Goal: Task Accomplishment & Management: Use online tool/utility

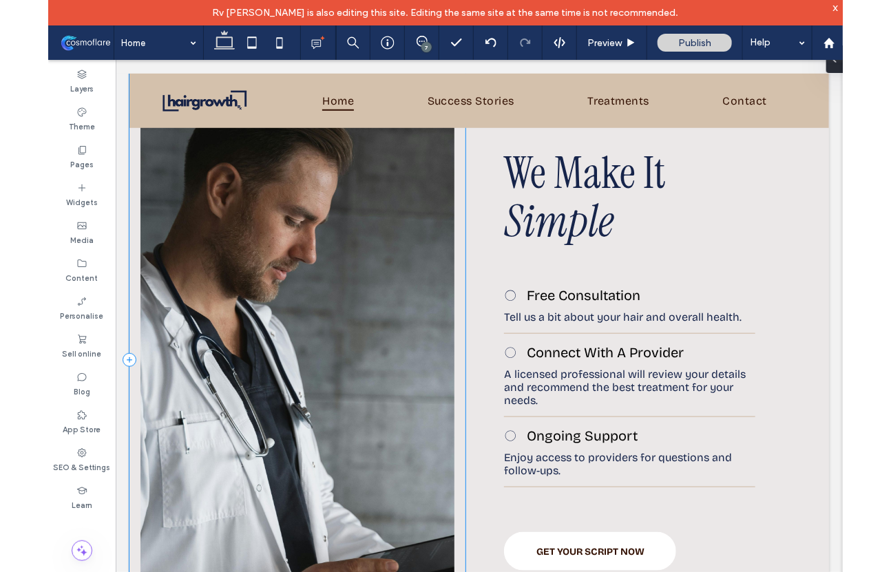
scroll to position [3901, 0]
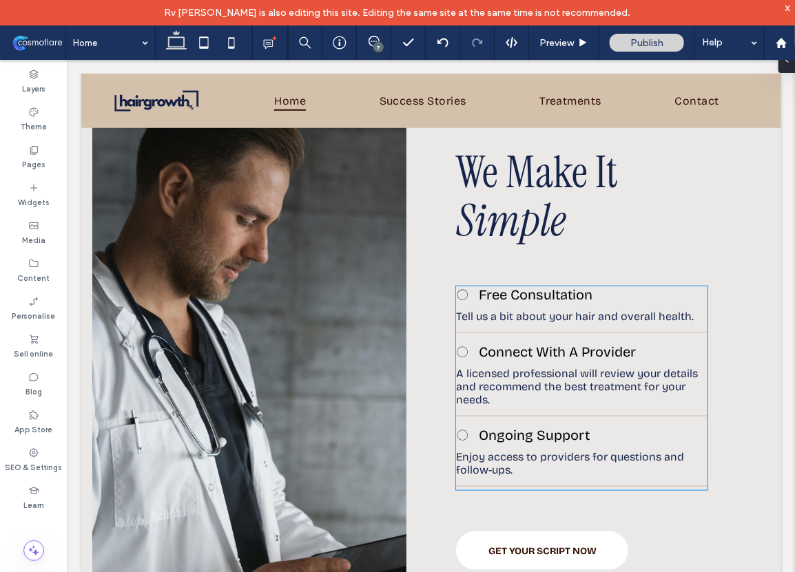
click at [539, 294] on span "Free Consultation ﻿" at bounding box center [535, 294] width 114 height 17
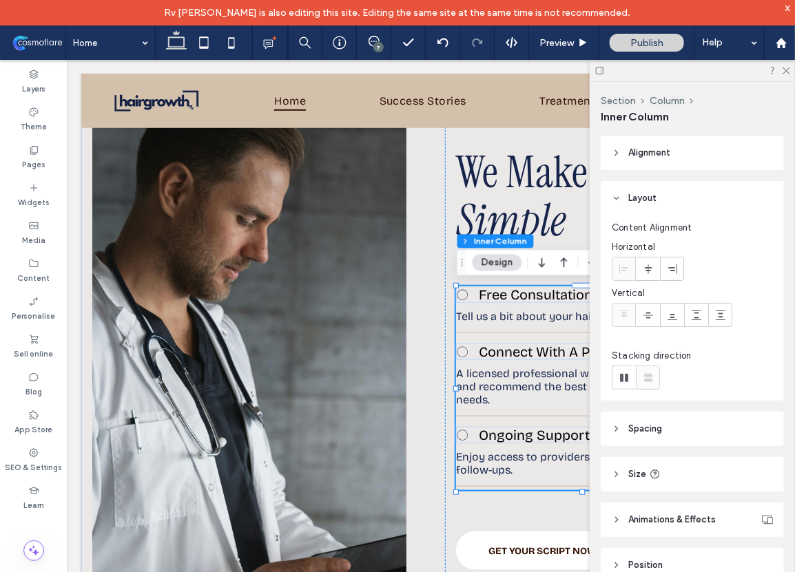
click at [542, 300] on span "Free Consultation ﻿" at bounding box center [535, 294] width 114 height 17
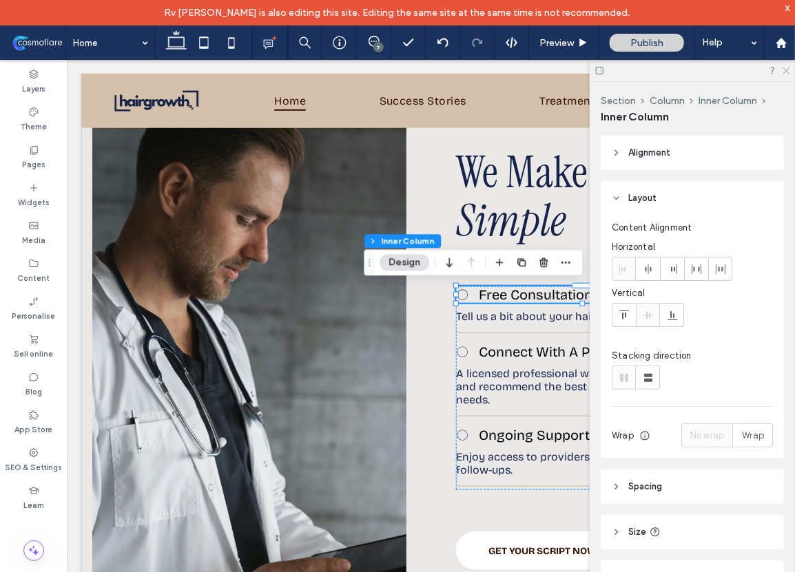
click at [787, 72] on use at bounding box center [786, 72] width 8 height 8
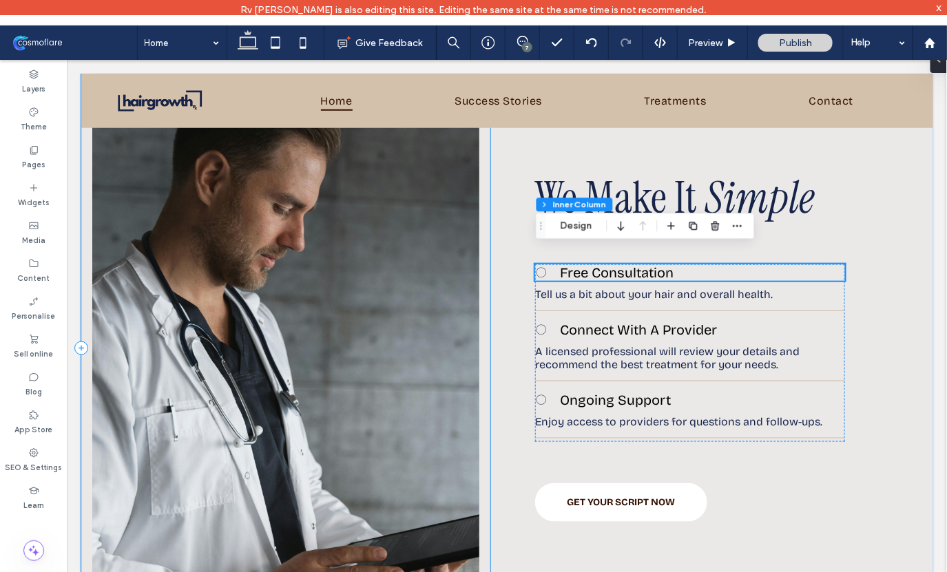
scroll to position [3780, 0]
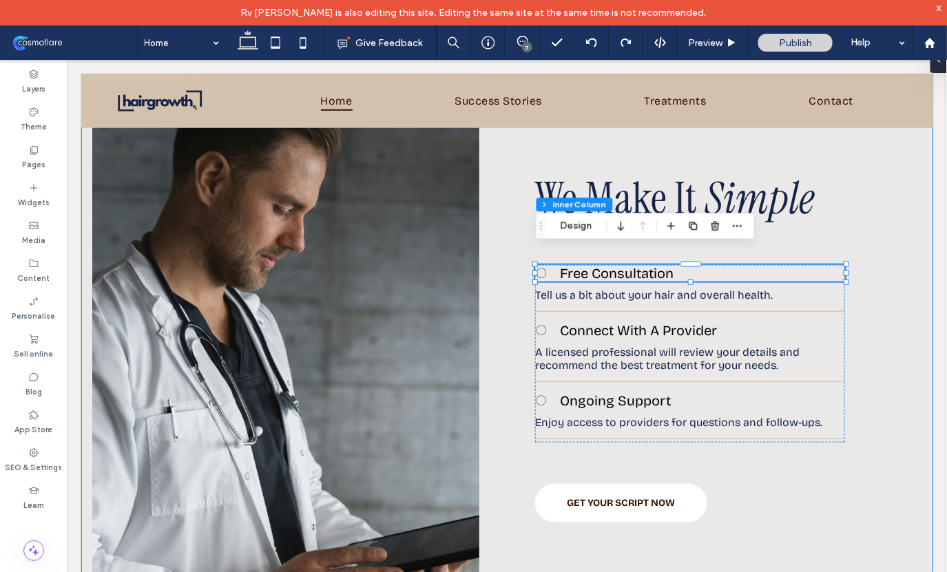
click at [521, 321] on div "We Make It Simple Free Consultation ﻿ Tell us a bit about your hair and overall…" at bounding box center [507, 348] width 852 height 645
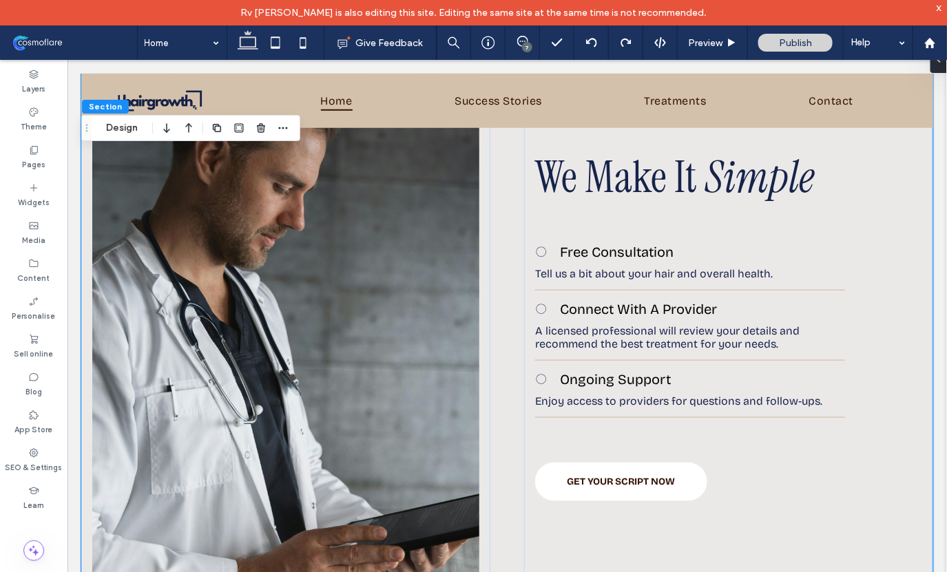
scroll to position [3788, 0]
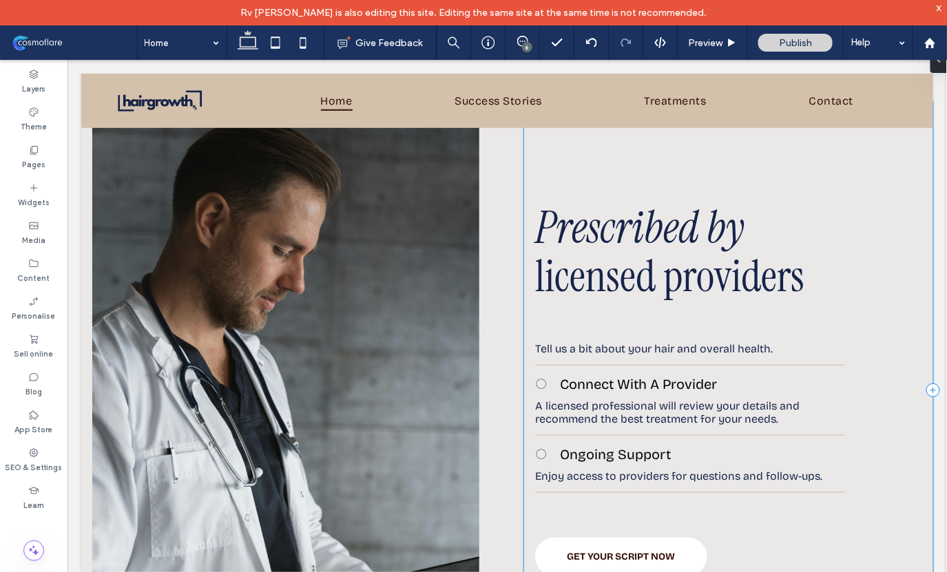
scroll to position [3757, 0]
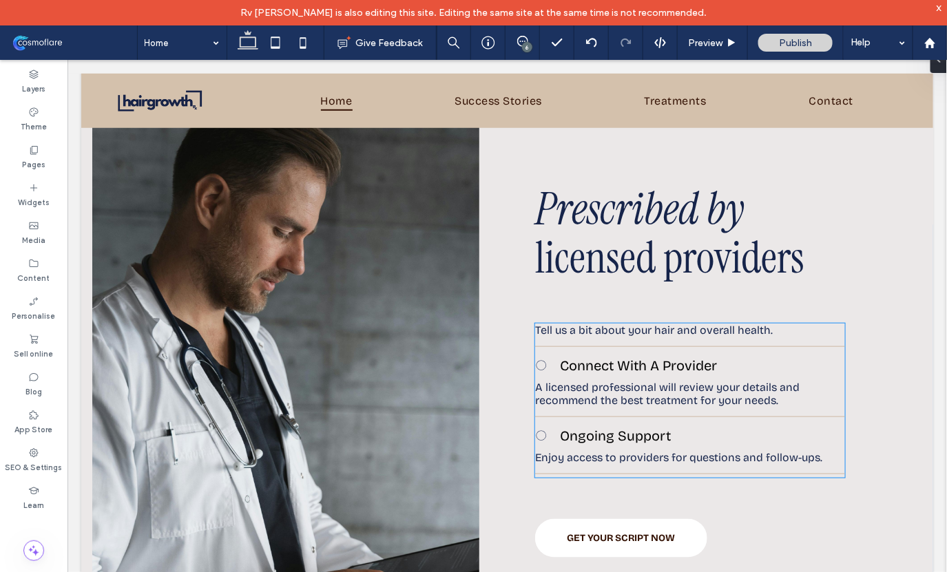
click at [762, 323] on span "Tell us a bit about your hair and overall health." at bounding box center [654, 329] width 238 height 13
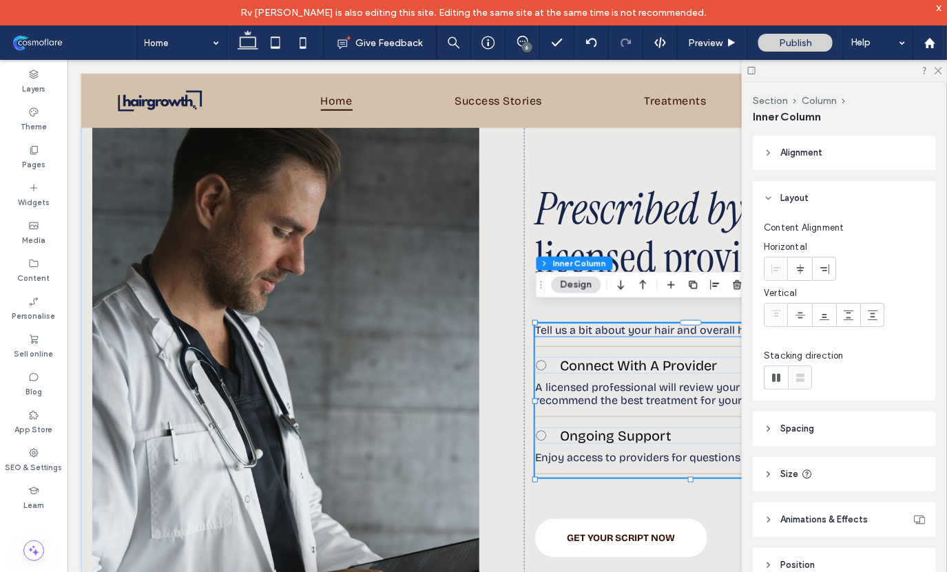
click at [705, 323] on span "Tell us a bit about your hair and overall health." at bounding box center [654, 329] width 238 height 13
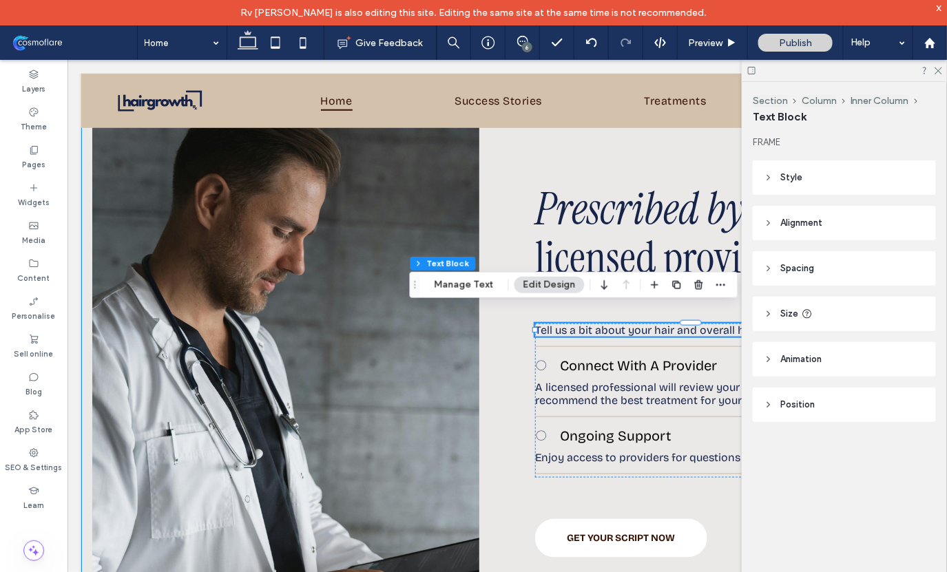
click at [511, 400] on div "Prescribed by licensed providers Tell us a bit about your hair and overall heal…" at bounding box center [507, 371] width 852 height 645
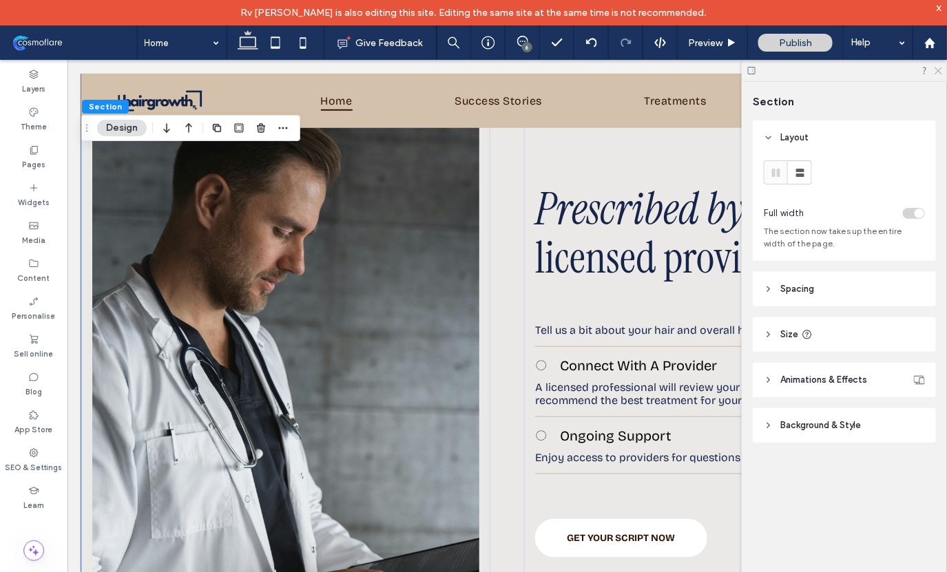
click at [938, 72] on icon at bounding box center [937, 69] width 9 height 9
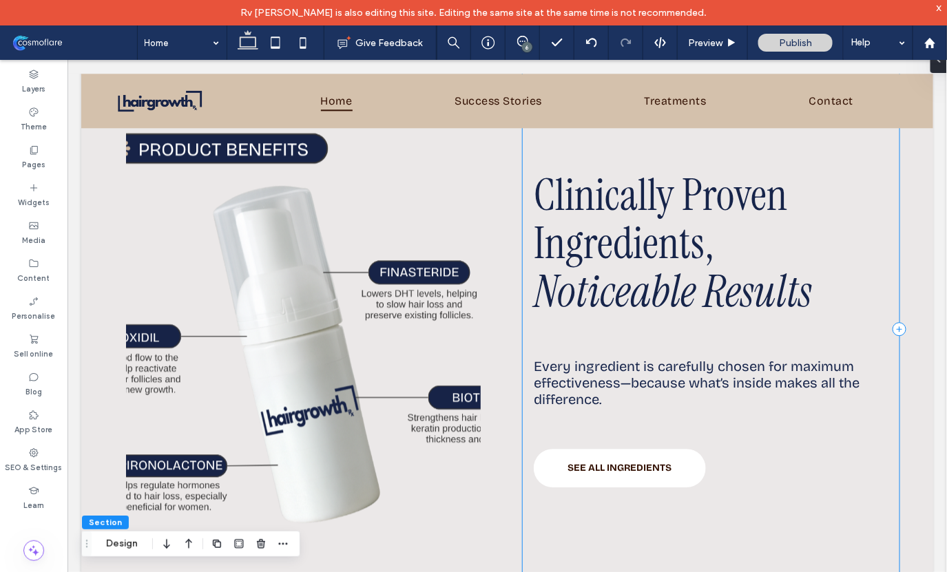
scroll to position [1072, 0]
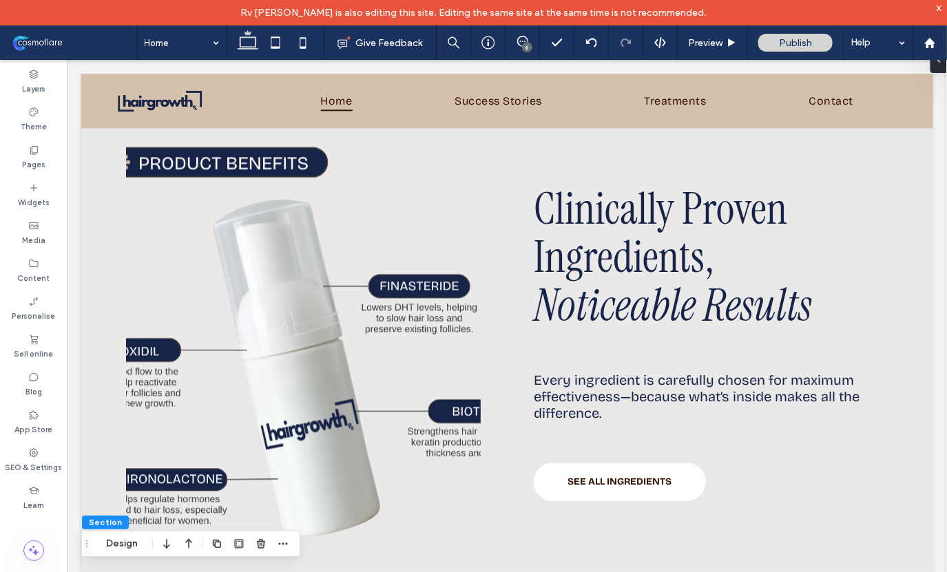
click at [526, 48] on div "6" at bounding box center [527, 47] width 10 height 10
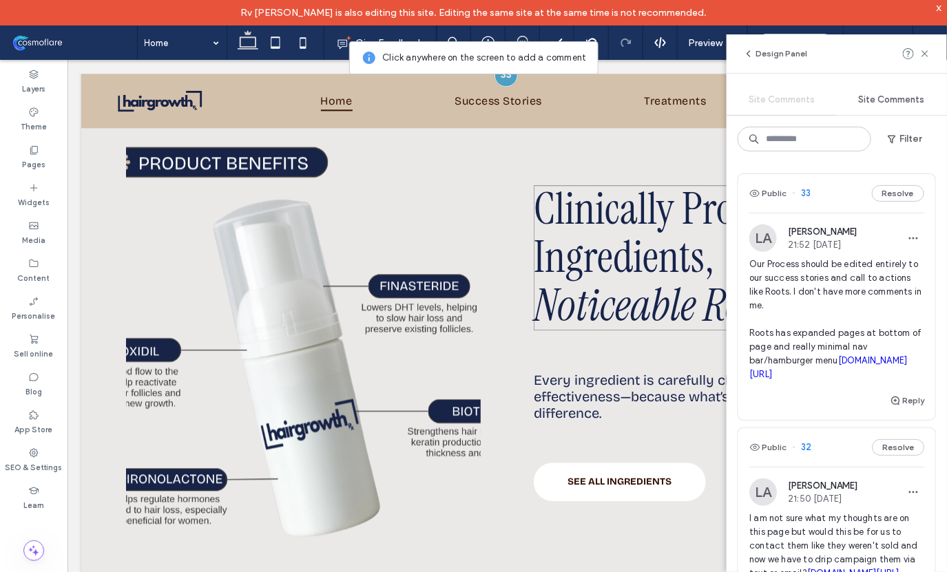
click at [676, 306] on span "Noticeable Results" at bounding box center [672, 304] width 278 height 57
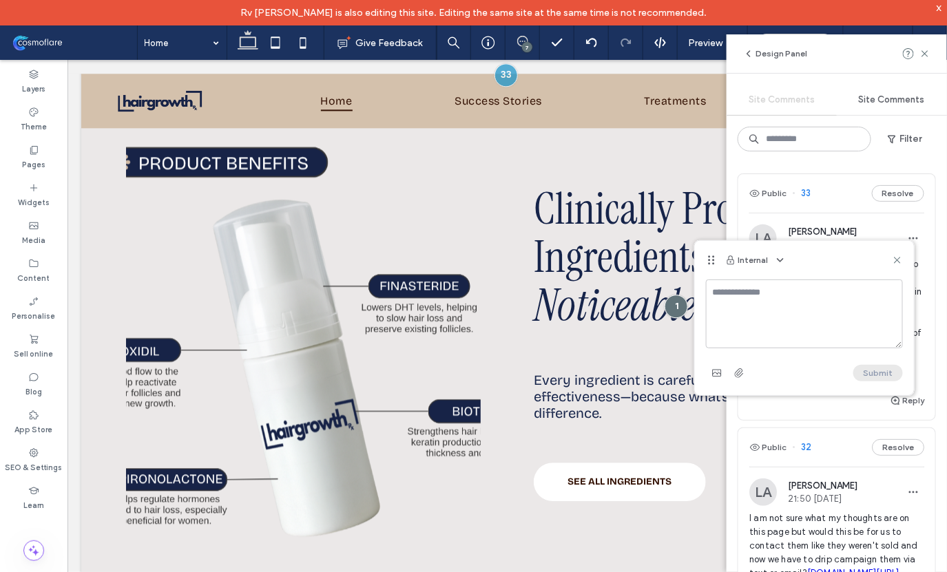
click at [755, 307] on textarea at bounding box center [804, 314] width 197 height 69
type textarea "**********"
click at [886, 372] on button "Submit" at bounding box center [878, 373] width 50 height 17
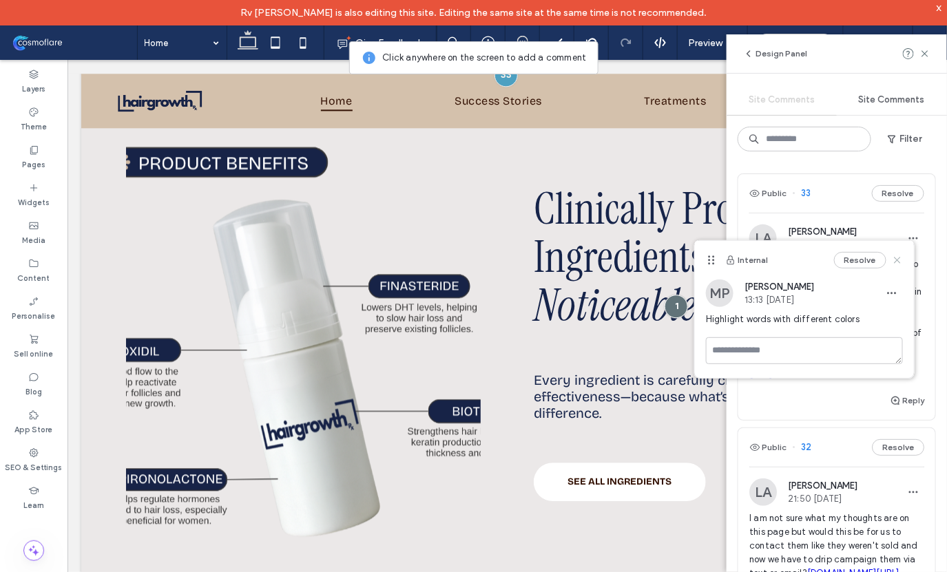
click at [899, 259] on use at bounding box center [897, 261] width 6 height 6
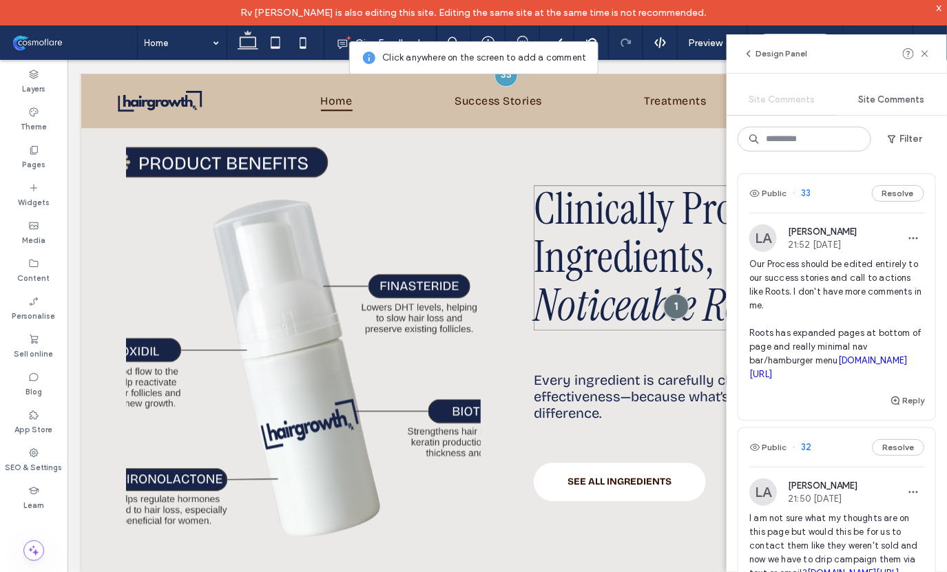
click at [672, 304] on div at bounding box center [675, 305] width 25 height 25
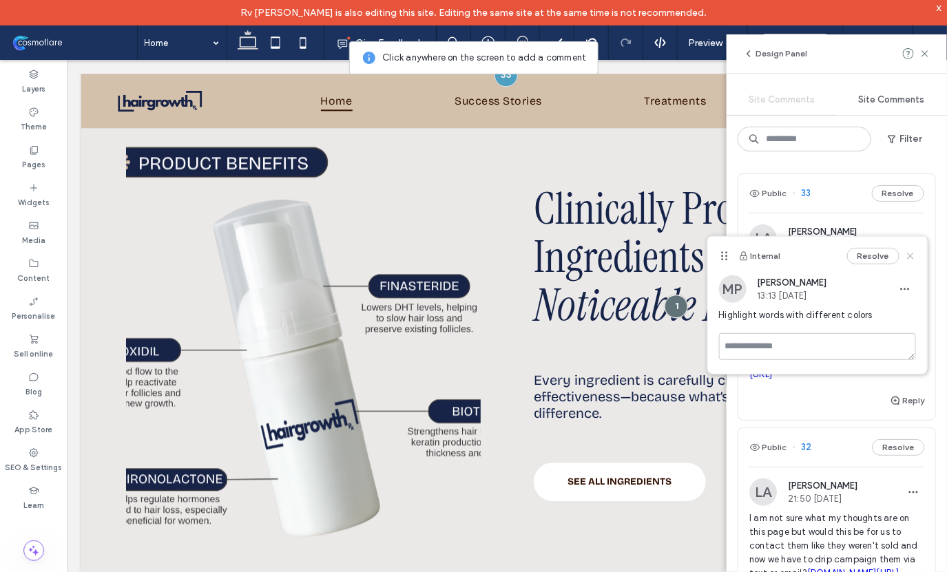
click at [909, 251] on icon at bounding box center [910, 256] width 11 height 11
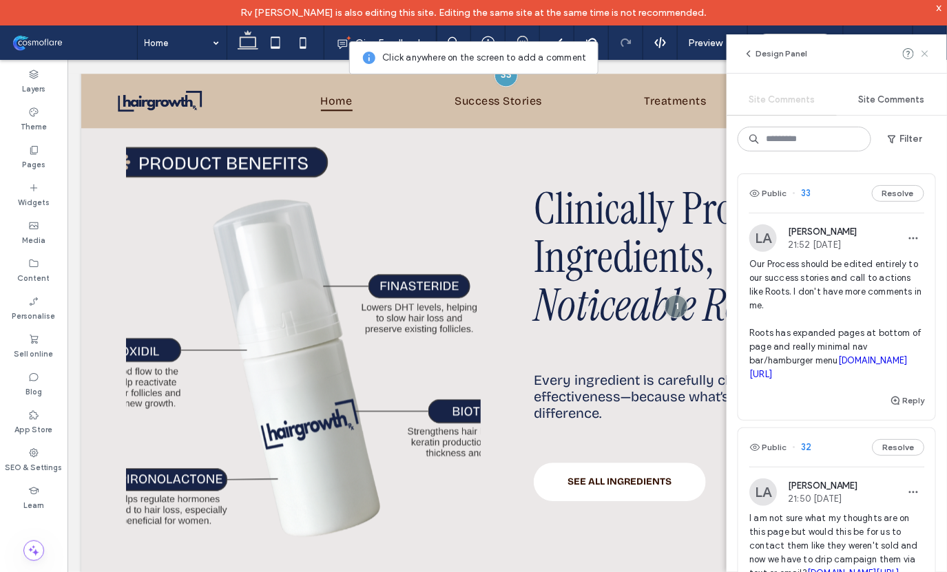
click at [924, 52] on use at bounding box center [925, 53] width 6 height 6
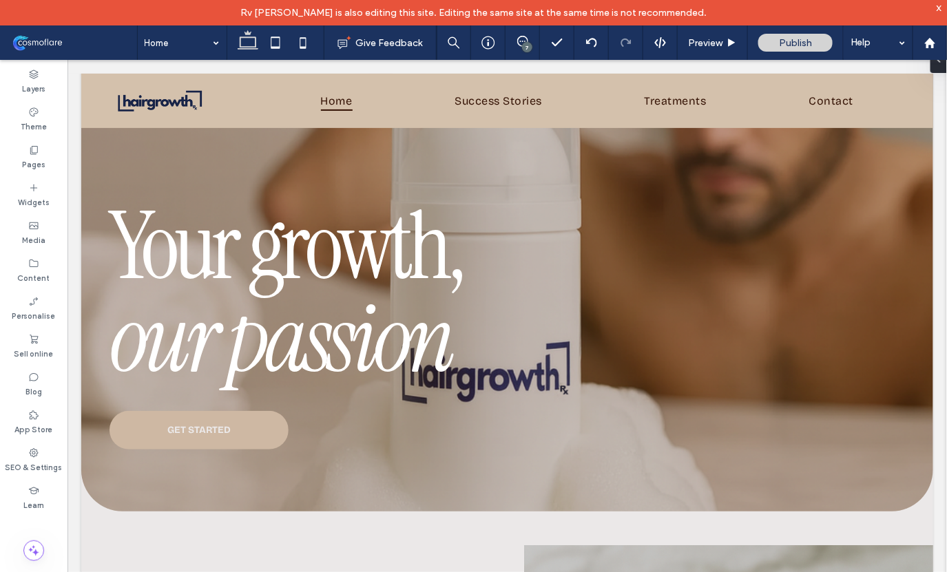
scroll to position [132, 0]
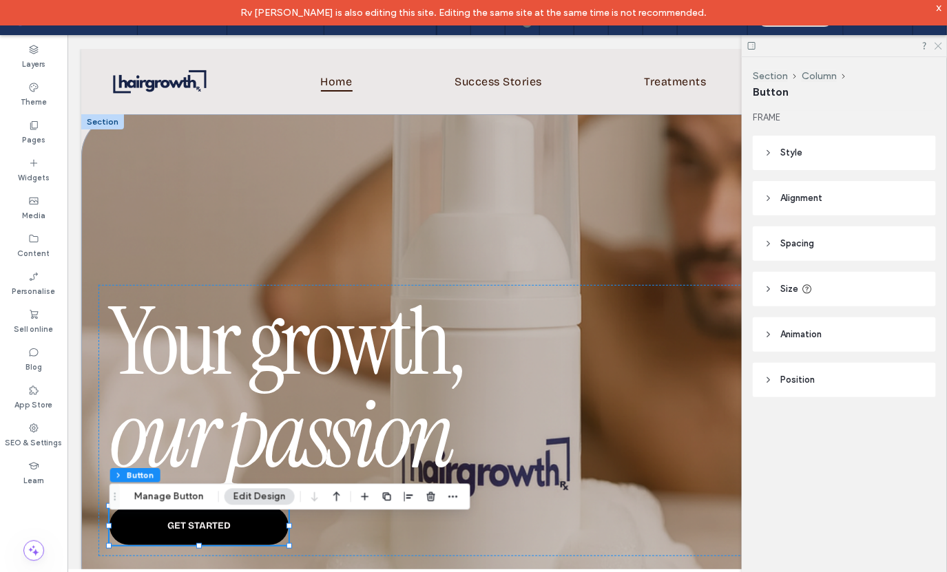
click at [942, 45] on icon at bounding box center [937, 45] width 9 height 9
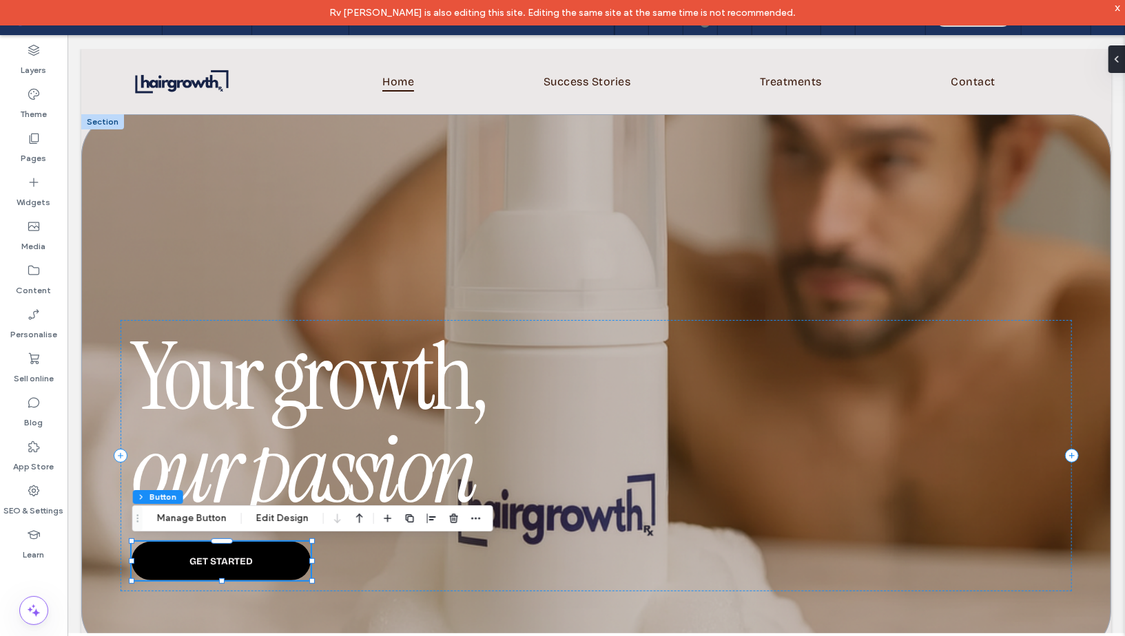
click at [946, 8] on div "x" at bounding box center [1117, 7] width 6 height 12
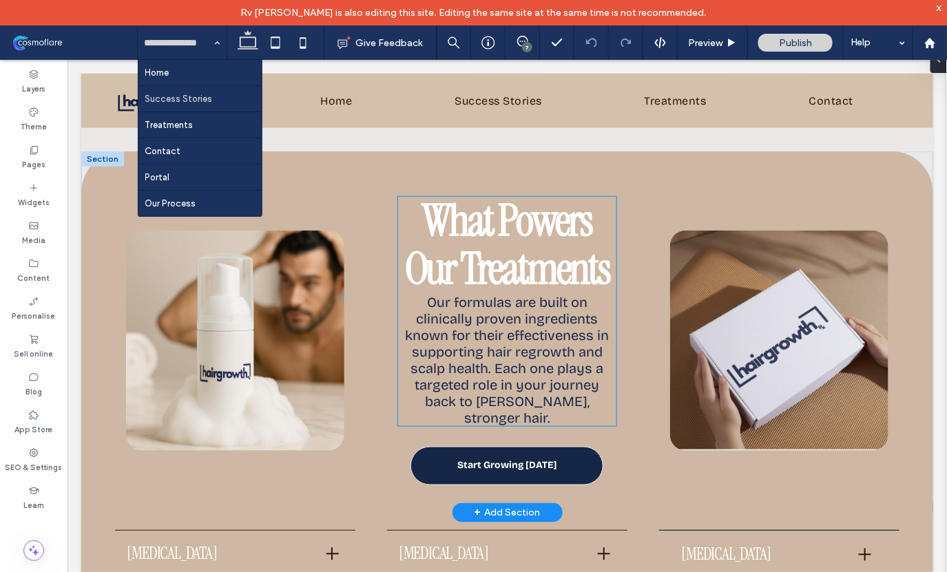
scroll to position [2160, 0]
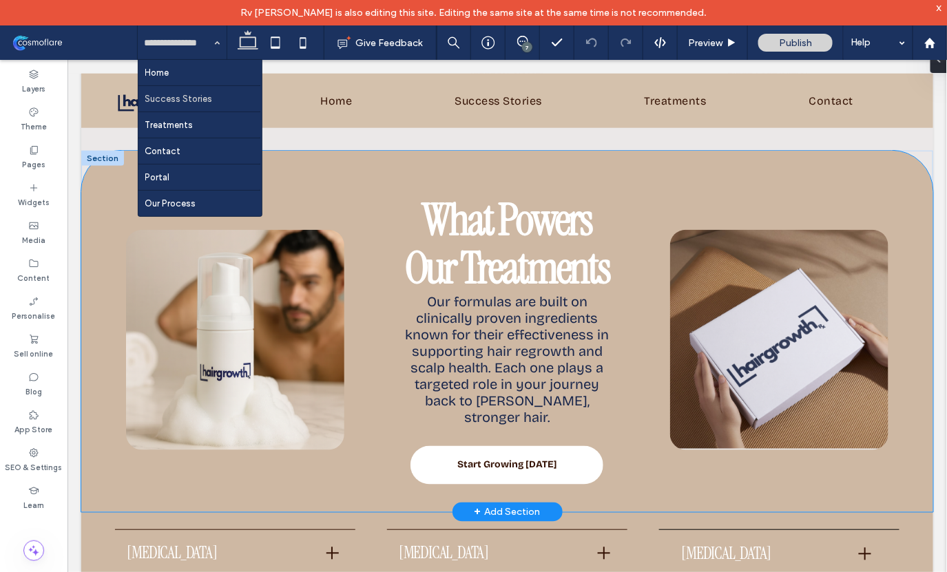
click at [383, 166] on div "What Powers Our Treatments Our formulas are built on clinically proven ingredie…" at bounding box center [507, 331] width 852 height 362
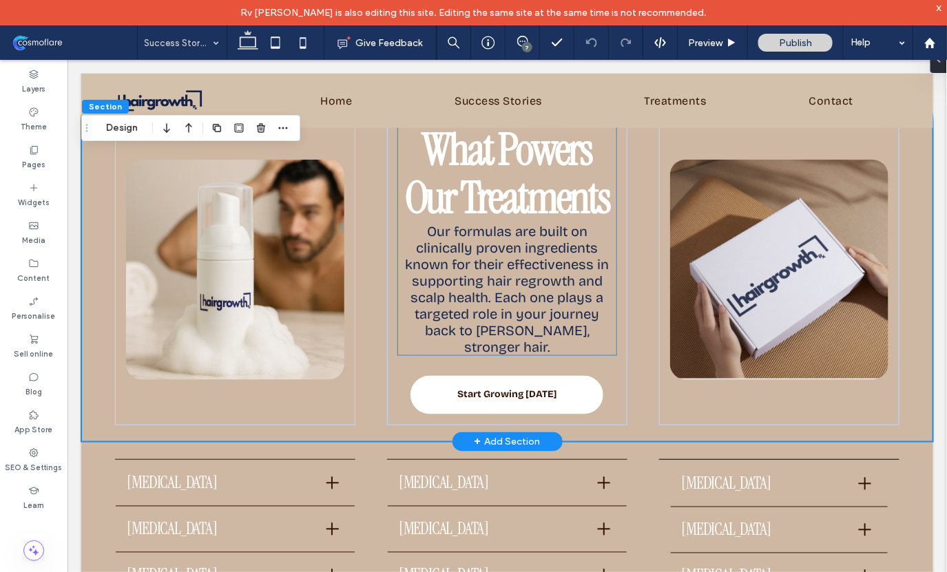
scroll to position [2233, 0]
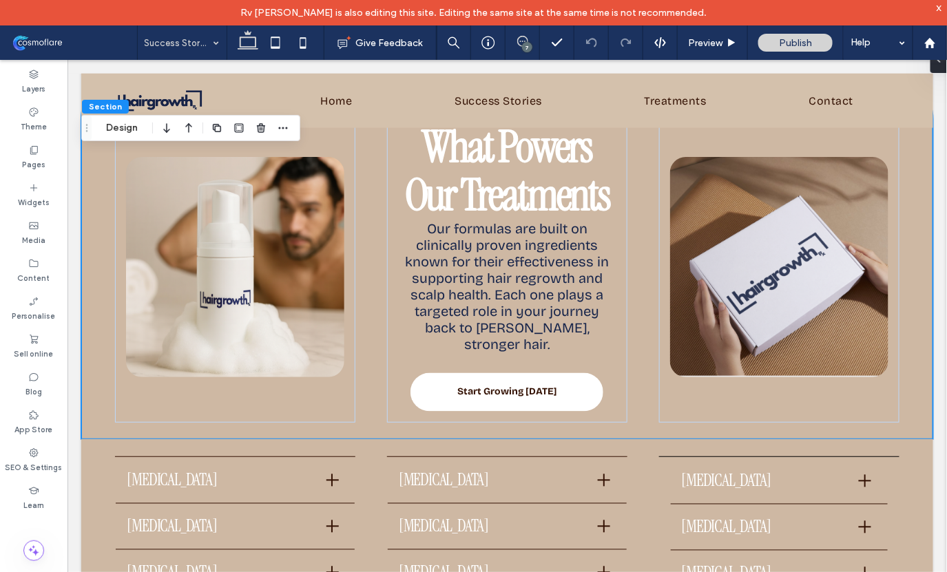
click at [525, 37] on icon at bounding box center [522, 41] width 11 height 11
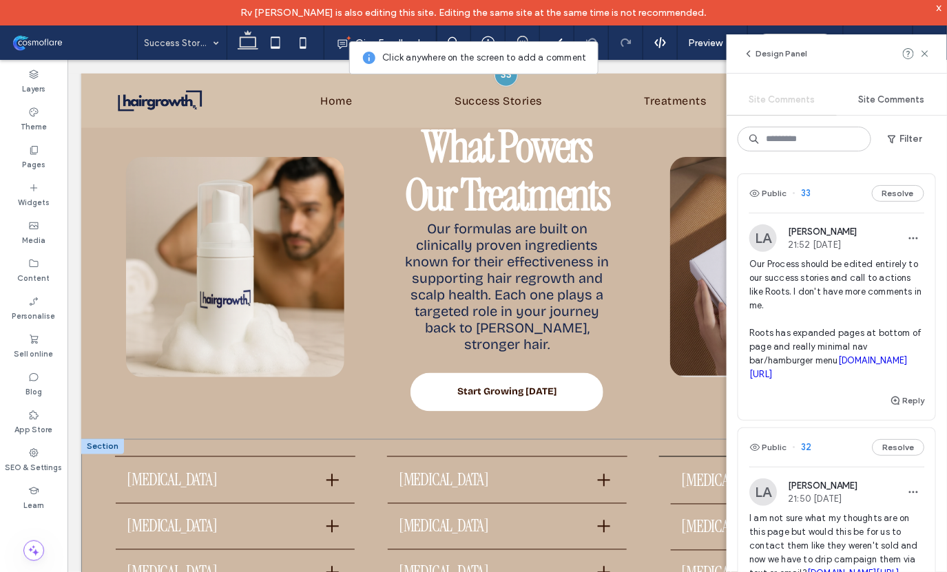
click at [374, 439] on div "Minoxidil Boosts blood flow to the scalp to help reactivate dormant hair follic…" at bounding box center [507, 549] width 852 height 220
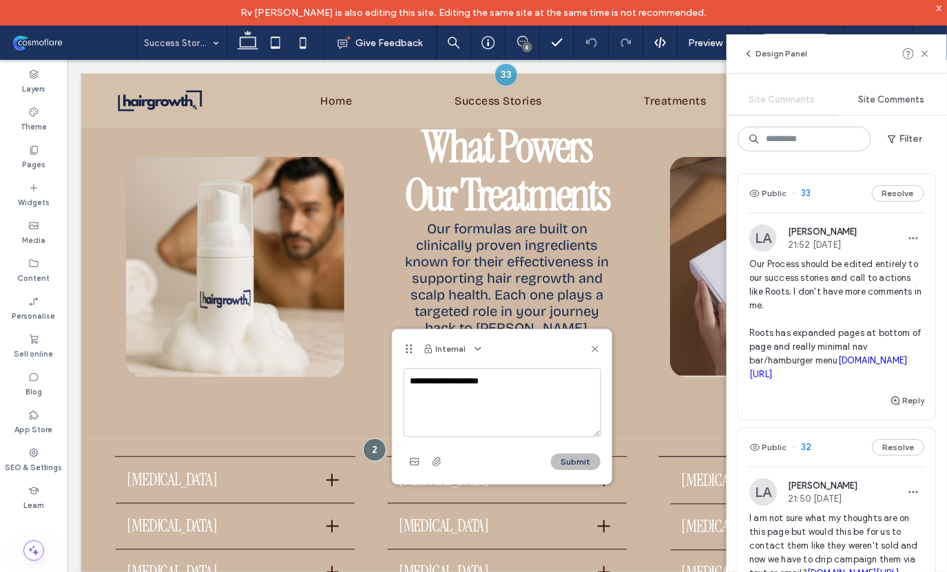
type textarea "**********"
click at [566, 459] on button "Submit" at bounding box center [576, 462] width 50 height 17
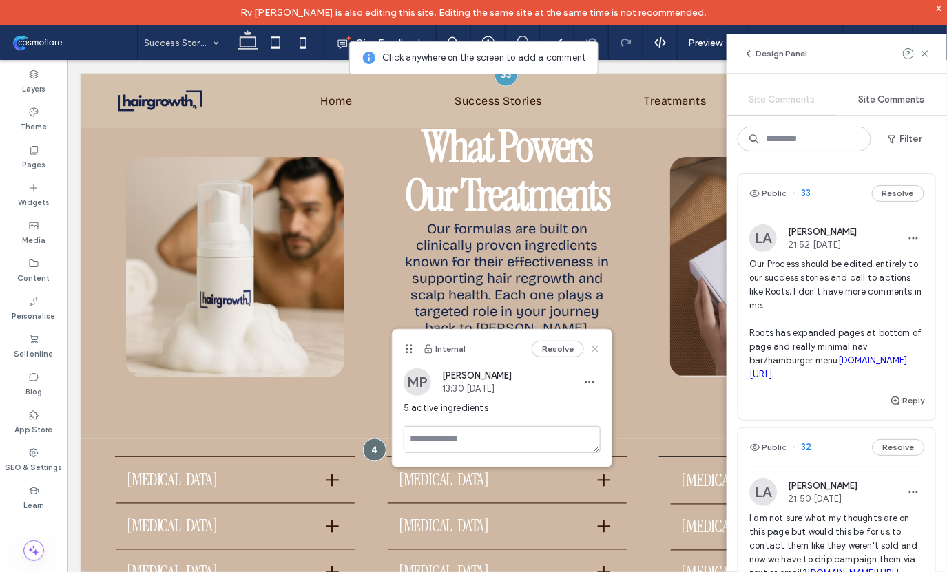
click at [596, 347] on use at bounding box center [595, 349] width 6 height 6
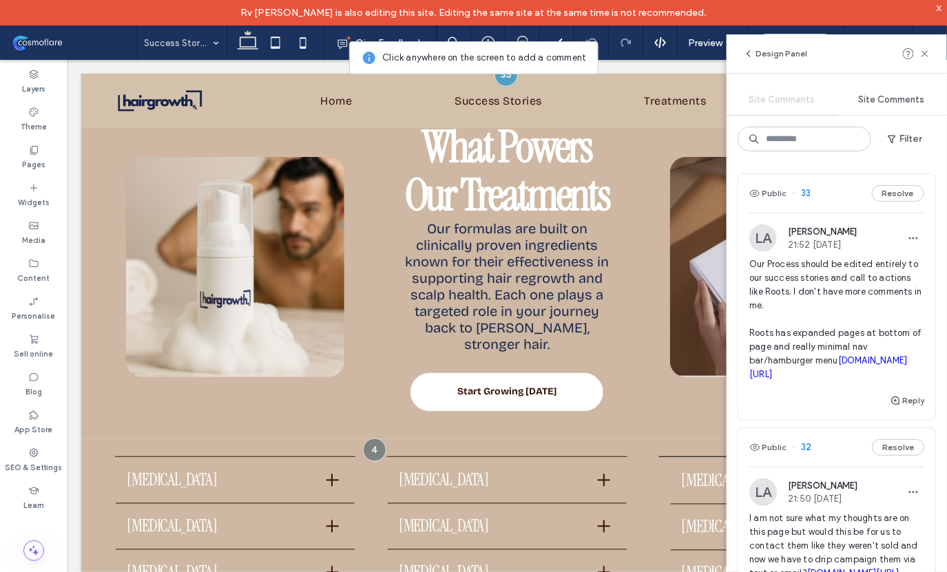
click at [917, 59] on div at bounding box center [917, 53] width 28 height 17
click at [926, 56] on icon at bounding box center [925, 53] width 11 height 11
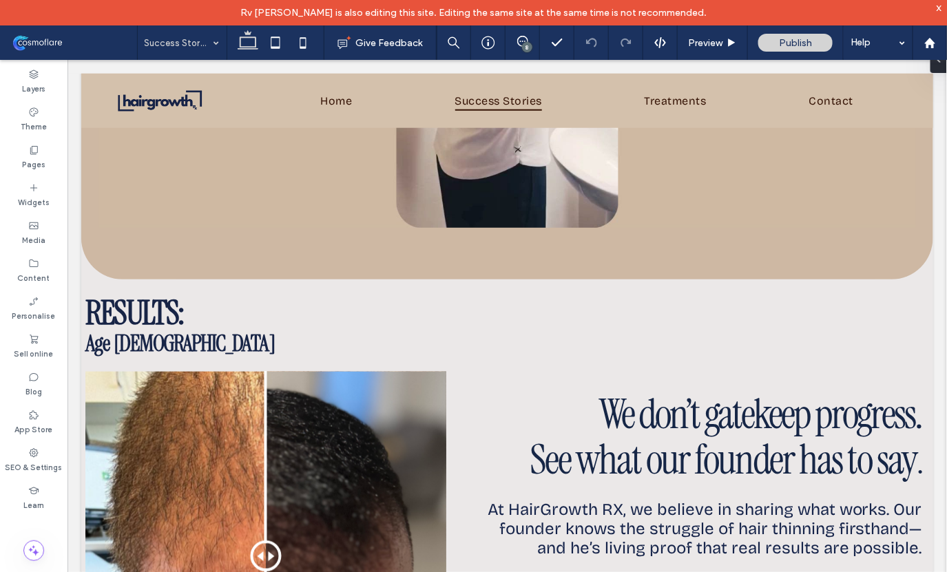
scroll to position [0, 0]
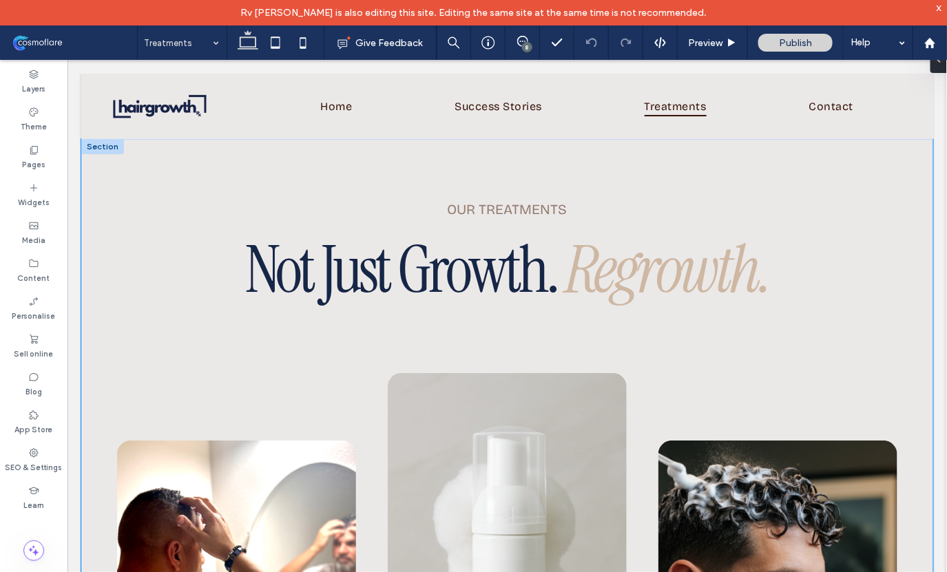
click at [311, 178] on div "our treatments Not Just Growth. Regrowth. ﻿ Foam 1 step program Add it to your …" at bounding box center [507, 537] width 852 height 798
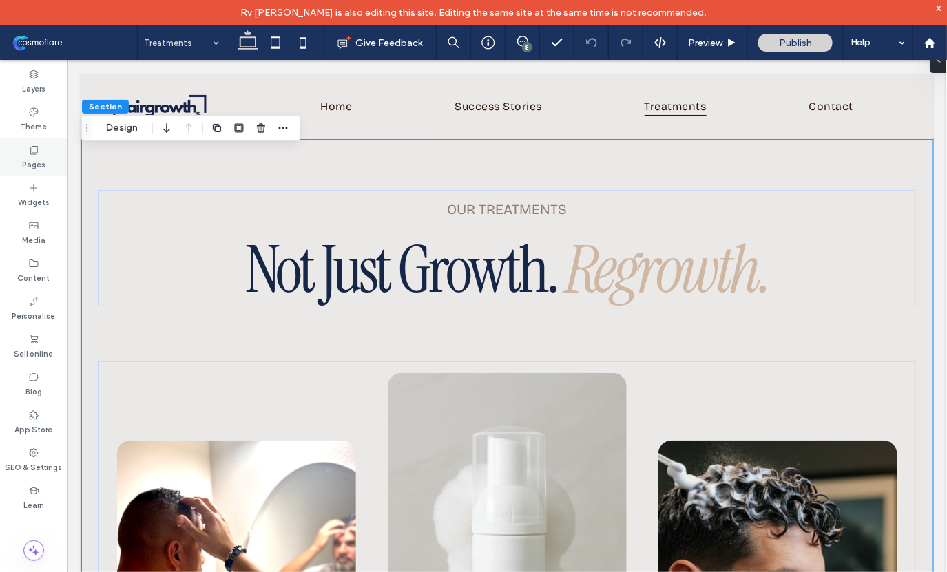
click at [37, 153] on icon at bounding box center [33, 150] width 11 height 11
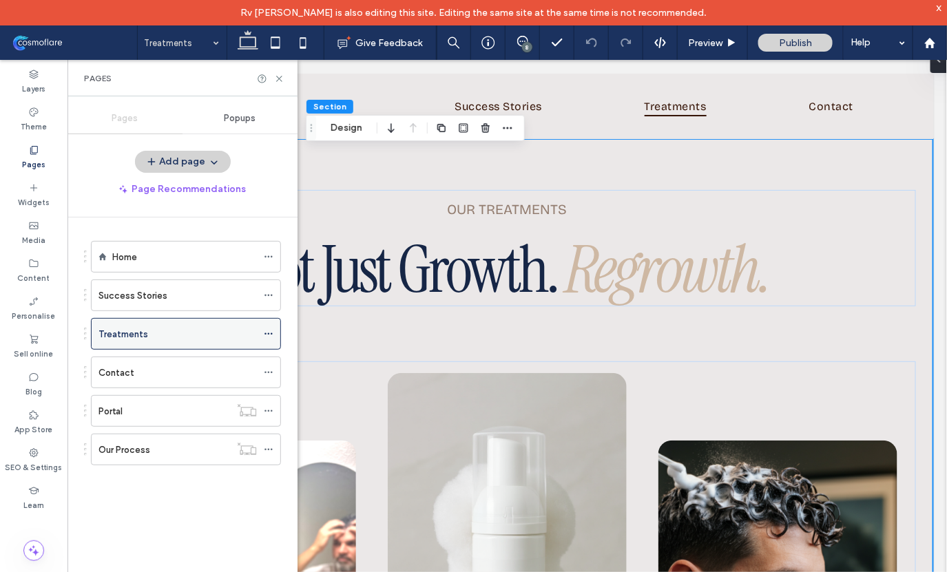
click at [269, 334] on icon at bounding box center [269, 334] width 10 height 10
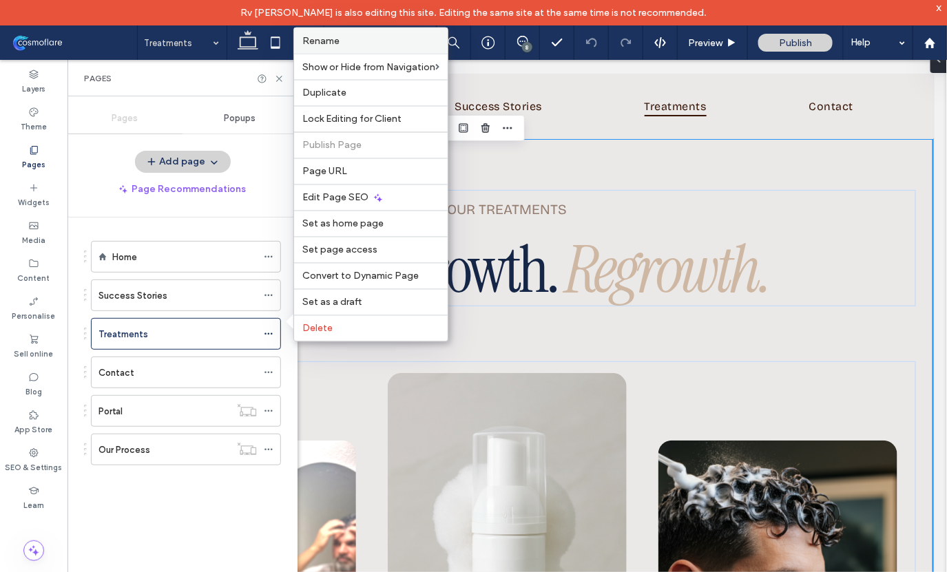
click at [344, 47] on label "Rename" at bounding box center [370, 41] width 137 height 12
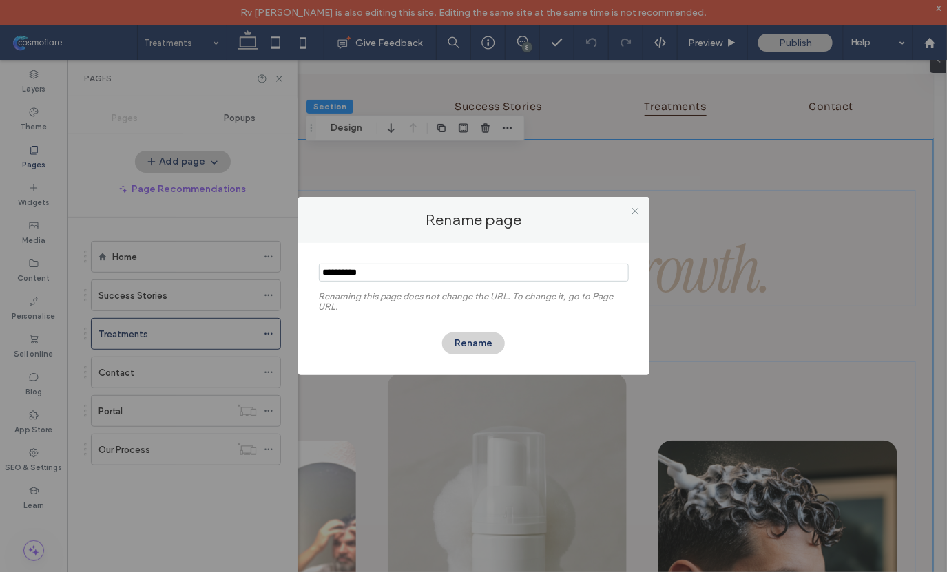
click at [464, 278] on input "notEmpty" at bounding box center [474, 273] width 310 height 18
type input "**********"
click at [480, 335] on button "Rename" at bounding box center [473, 344] width 63 height 22
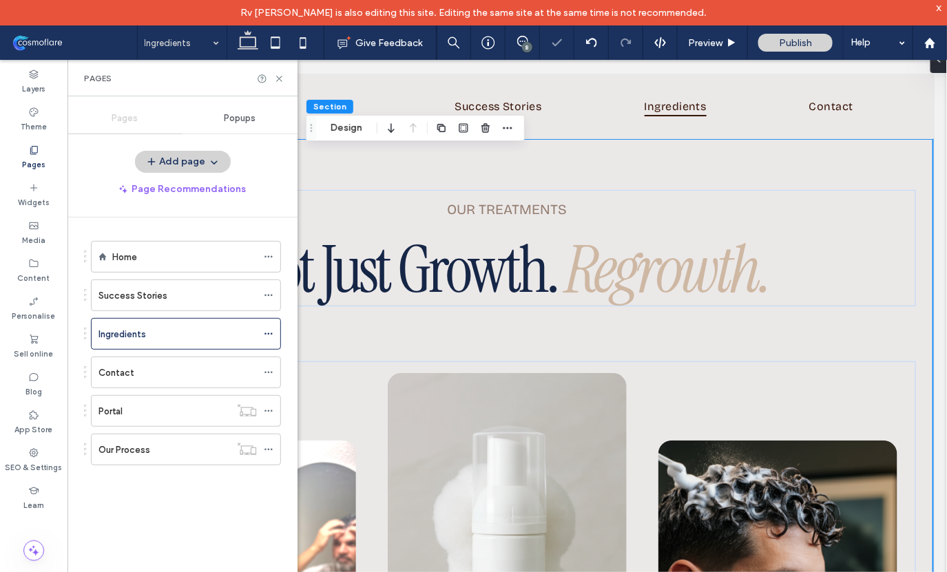
click at [276, 70] on div "Pages" at bounding box center [183, 78] width 230 height 37
click at [143, 298] on label "Success Stories" at bounding box center [132, 296] width 69 height 24
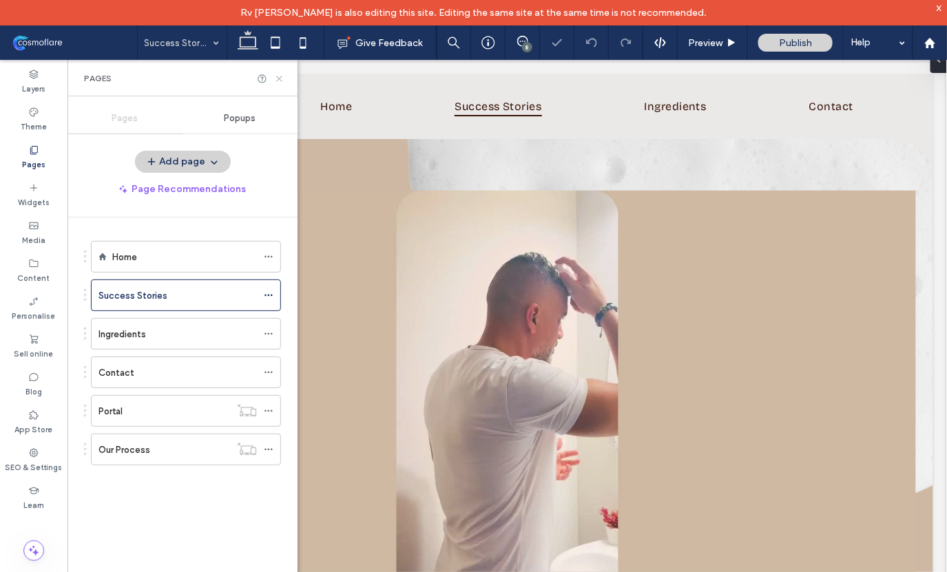
click at [278, 78] on use at bounding box center [279, 79] width 6 height 6
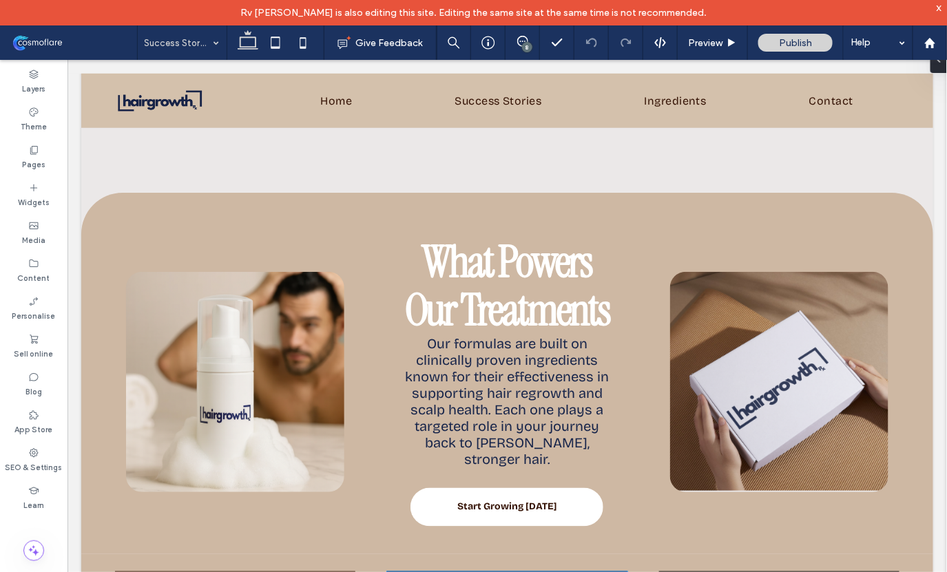
scroll to position [2108, 0]
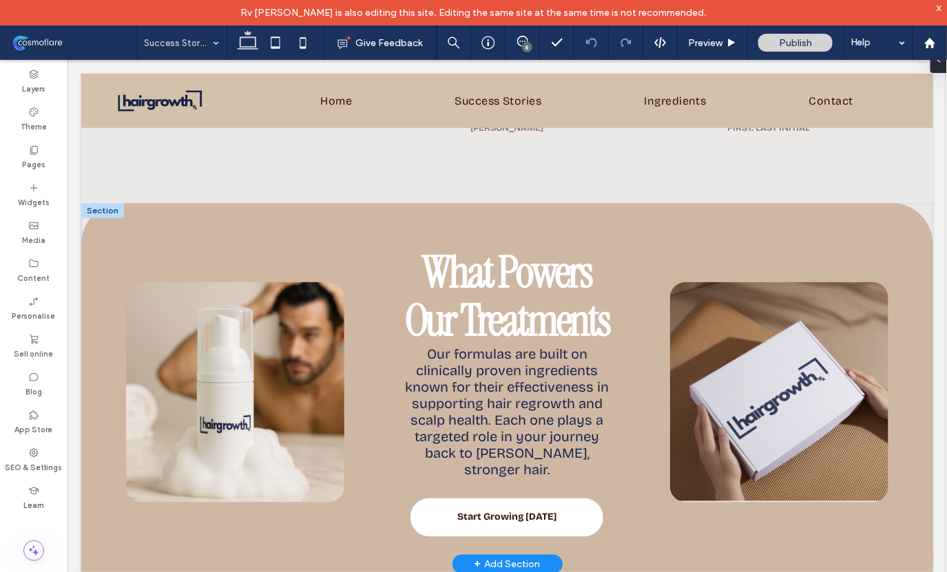
click at [94, 203] on div at bounding box center [102, 210] width 43 height 15
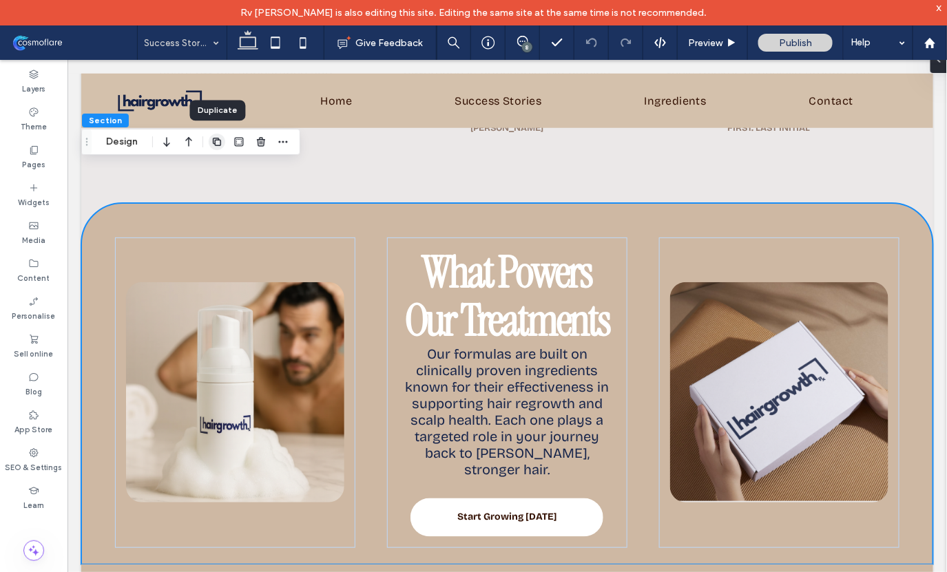
click at [218, 143] on icon "button" at bounding box center [216, 141] width 11 height 11
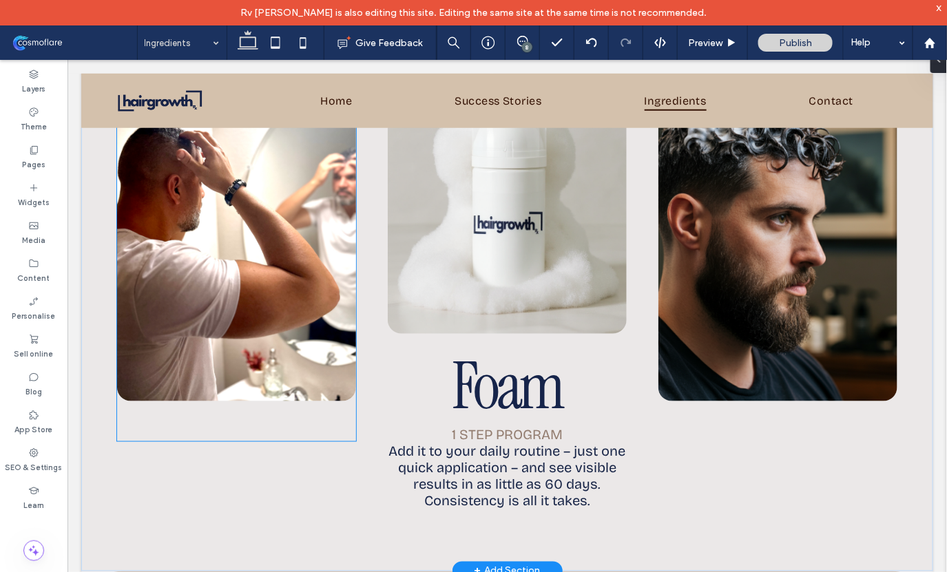
scroll to position [358, 0]
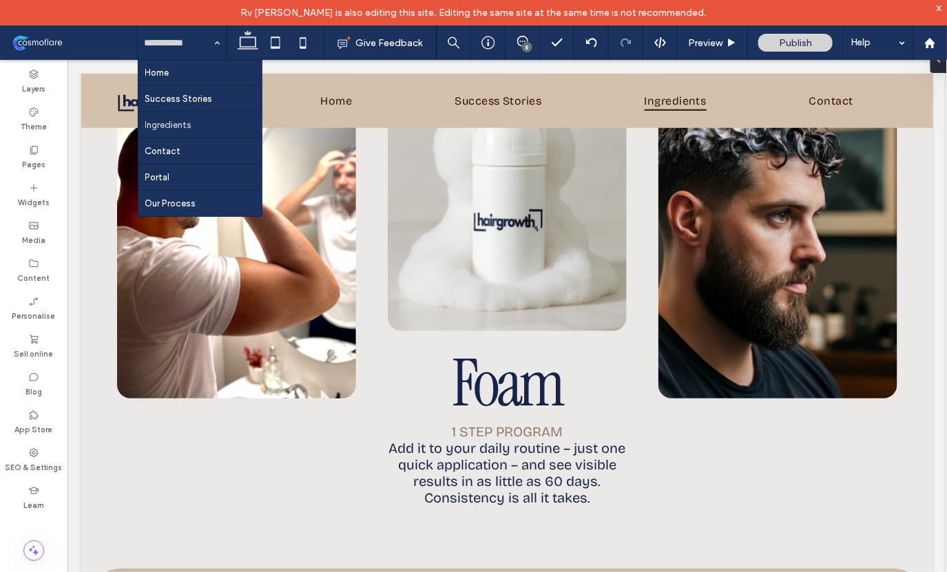
click at [218, 42] on div "Home Success Stories Ingredients Contact Portal Our Process" at bounding box center [182, 42] width 89 height 34
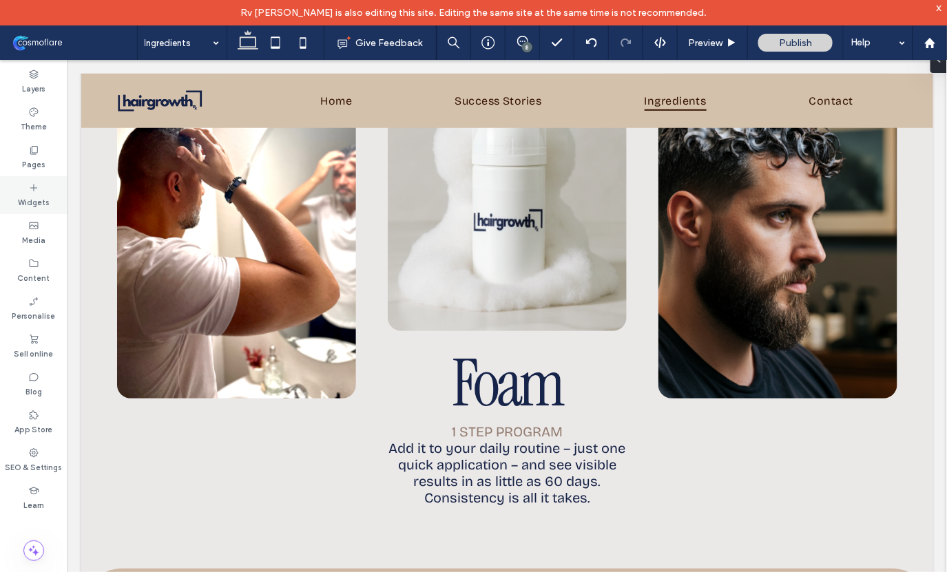
click at [31, 191] on icon at bounding box center [33, 188] width 11 height 11
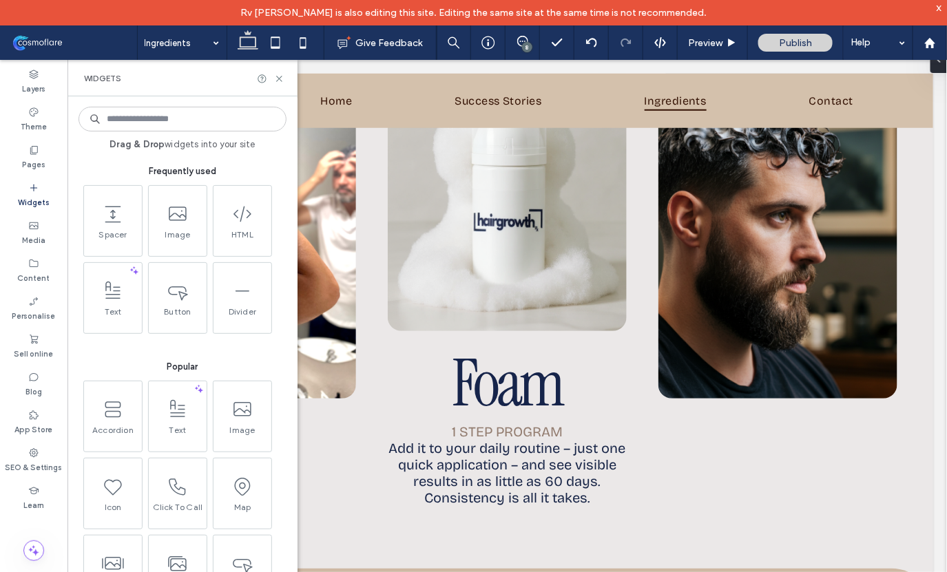
click at [35, 197] on label "Widgets" at bounding box center [34, 201] width 32 height 15
click at [280, 79] on icon at bounding box center [279, 79] width 10 height 10
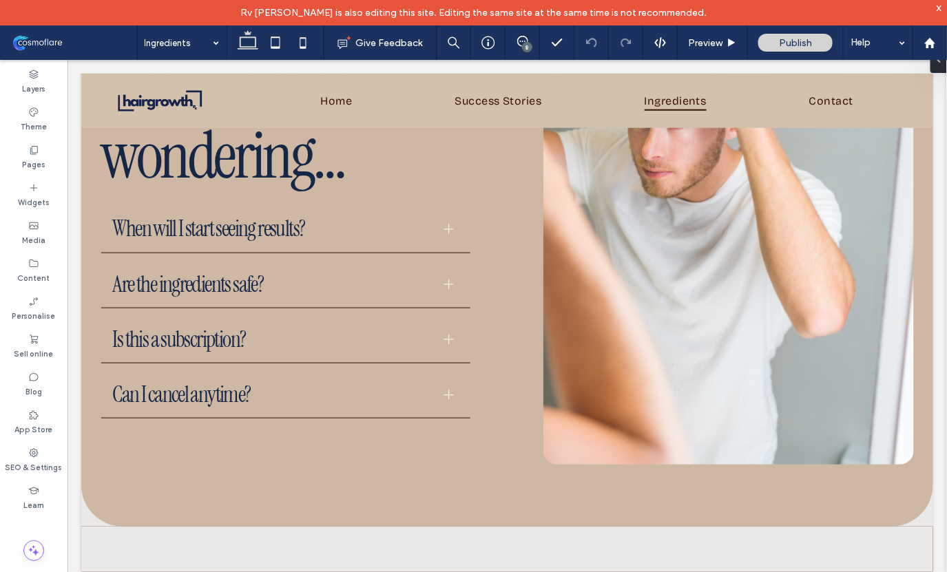
scroll to position [2958, 0]
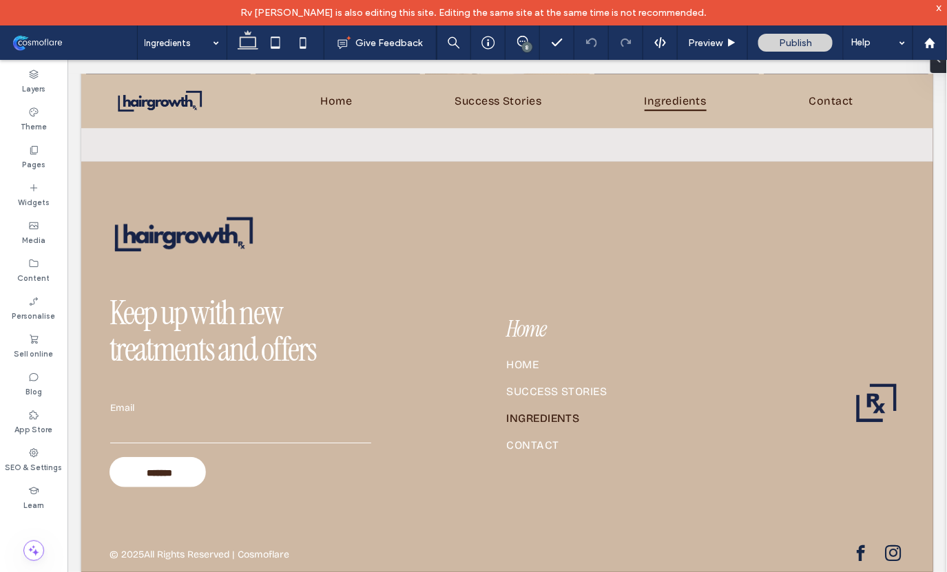
click at [940, 7] on div "x" at bounding box center [940, 7] width 6 height 12
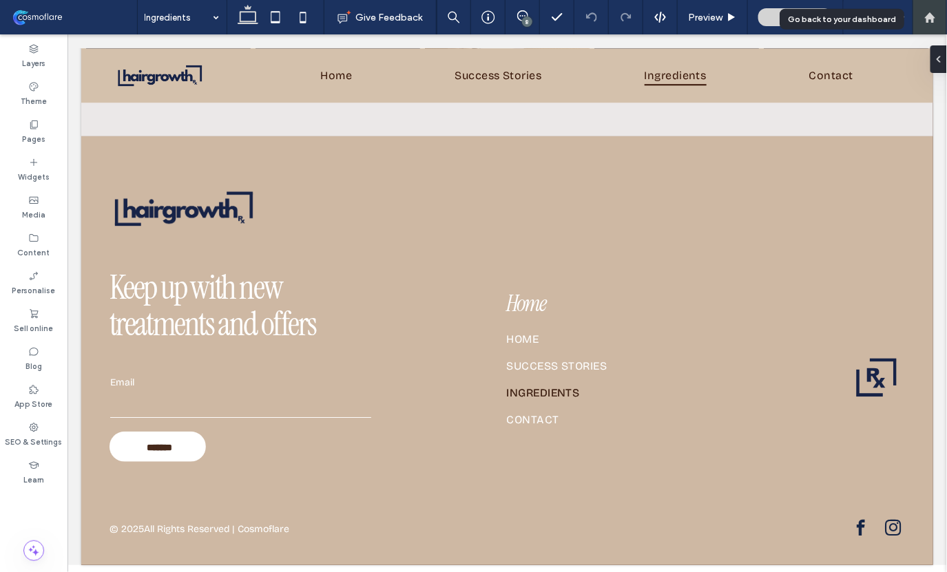
click at [924, 22] on icon at bounding box center [930, 18] width 12 height 12
